Goal: Task Accomplishment & Management: Complete application form

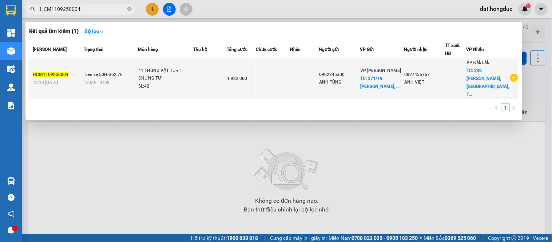
type input "HCM1109250004"
click at [113, 70] on td "Trên xe 50H-362.76 18:00 [DATE]" at bounding box center [110, 78] width 56 height 41
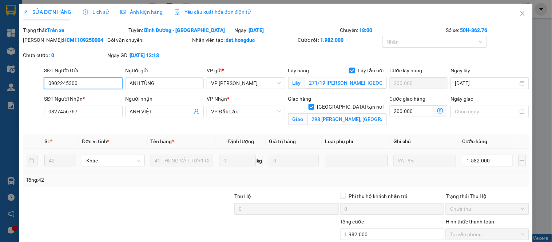
type input "0902245300"
type input "ANH TÙNG"
checkbox input "true"
type input "271/19 [PERSON_NAME], [GEOGRAPHIC_DATA]"
type input "200.000"
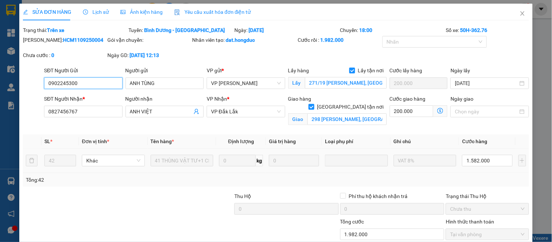
type input "0827456767"
type input "ANH VIỆT"
checkbox input "true"
type input "298 [PERSON_NAME], [GEOGRAPHIC_DATA], TpBMT"
type input "1.982.000"
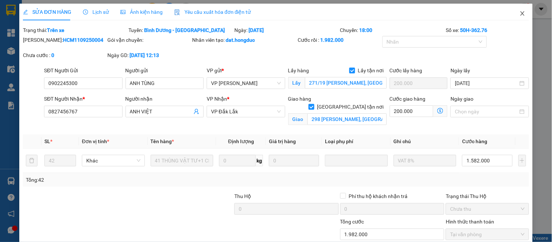
click at [520, 15] on icon "close" at bounding box center [523, 14] width 6 height 6
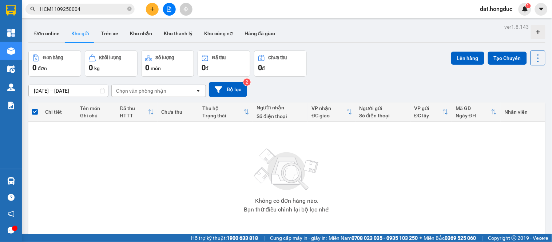
click at [83, 10] on input "HCM1109250004" at bounding box center [83, 9] width 86 height 8
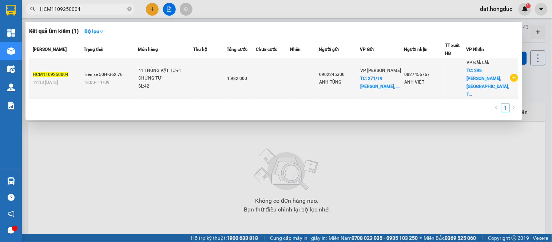
click at [71, 79] on div "12:13 [DATE]" at bounding box center [57, 83] width 49 height 8
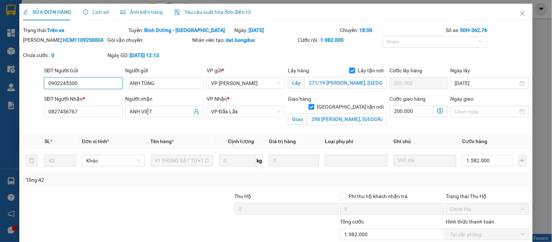
type input "0902245300"
type input "ANH TÙNG"
checkbox input "true"
type input "271/19 [PERSON_NAME], [GEOGRAPHIC_DATA]"
type input "200.000"
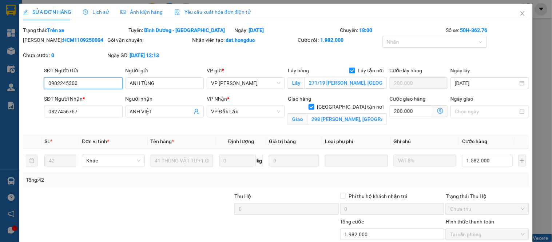
type input "0827456767"
type input "ANH VIỆT"
checkbox input "true"
type input "298 [PERSON_NAME], [GEOGRAPHIC_DATA], TpBMT"
type input "1.982.000"
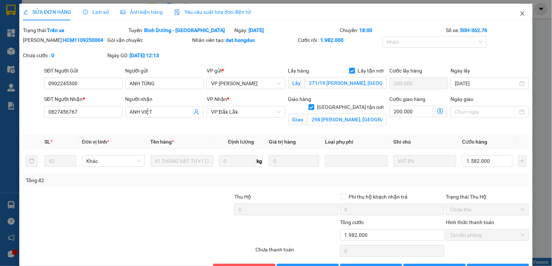
click at [520, 15] on icon "close" at bounding box center [523, 14] width 6 height 6
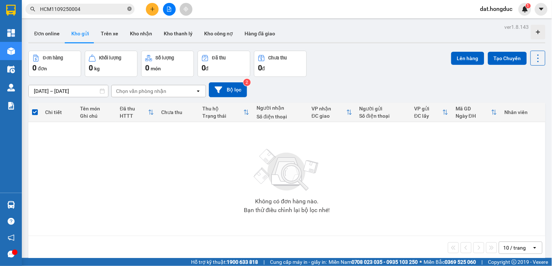
click at [129, 9] on icon "close-circle" at bounding box center [129, 9] width 4 height 4
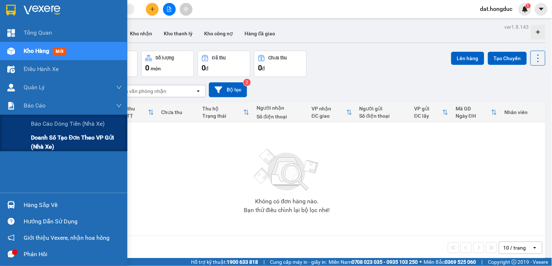
click at [52, 137] on span "Doanh số tạo đơn theo VP gửi (nhà xe)" at bounding box center [76, 142] width 91 height 18
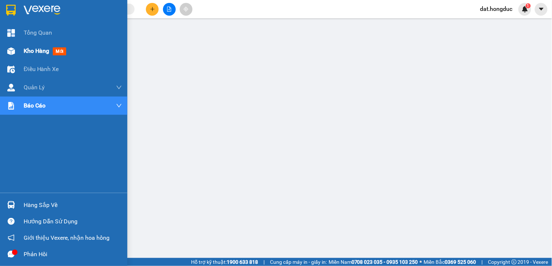
click at [36, 50] on span "Kho hàng" at bounding box center [36, 50] width 25 height 7
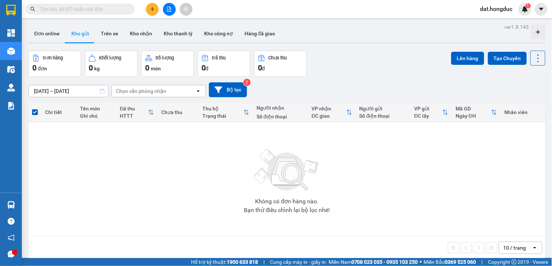
click at [97, 13] on span at bounding box center [79, 9] width 109 height 11
click at [99, 8] on input "text" at bounding box center [83, 9] width 86 height 8
paste input "HCM1109250004"
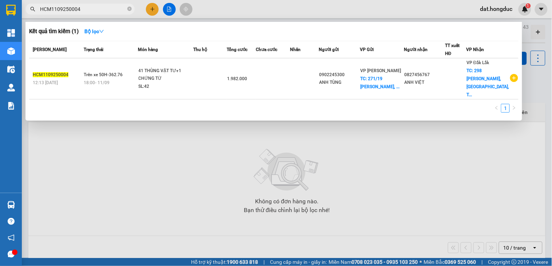
type input "HCM1109250004"
click at [193, 72] on div "41 THÙNG VẬT TƯ+1 CHỨNG TỪ" at bounding box center [166, 75] width 55 height 16
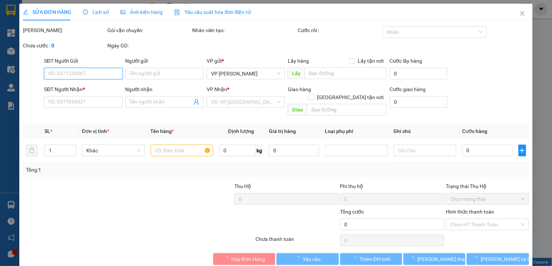
type input "0902245300"
type input "ANH TÙNG"
checkbox input "true"
type input "271/19 [PERSON_NAME], [GEOGRAPHIC_DATA]"
type input "200.000"
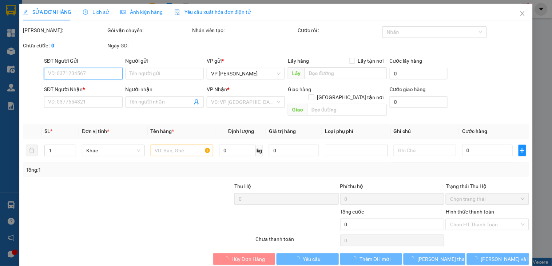
type input "0827456767"
type input "ANH VIỆT"
checkbox input "true"
type input "298 [PERSON_NAME], [GEOGRAPHIC_DATA], TpBMT"
type input "1.982.000"
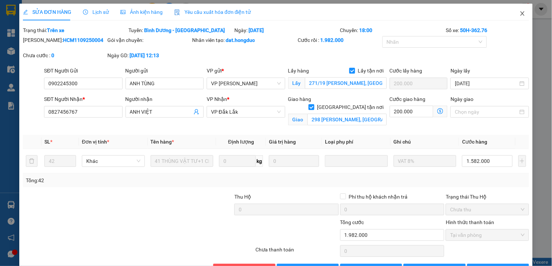
click at [520, 13] on icon "close" at bounding box center [523, 14] width 6 height 6
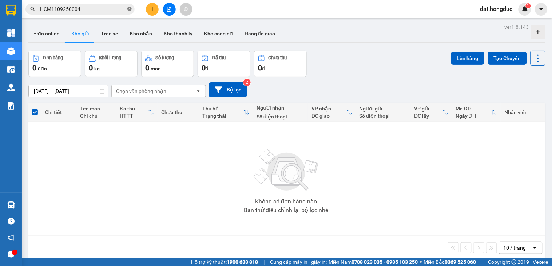
click at [130, 7] on icon "close-circle" at bounding box center [129, 9] width 4 height 4
